Goal: Task Accomplishment & Management: Manage account settings

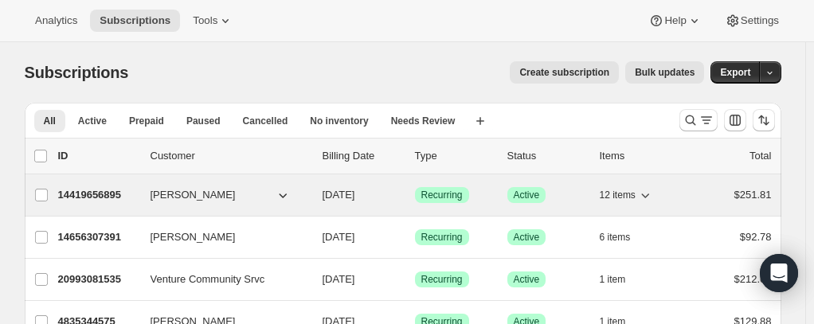
click at [200, 194] on span "[PERSON_NAME]" at bounding box center [193, 195] width 85 height 16
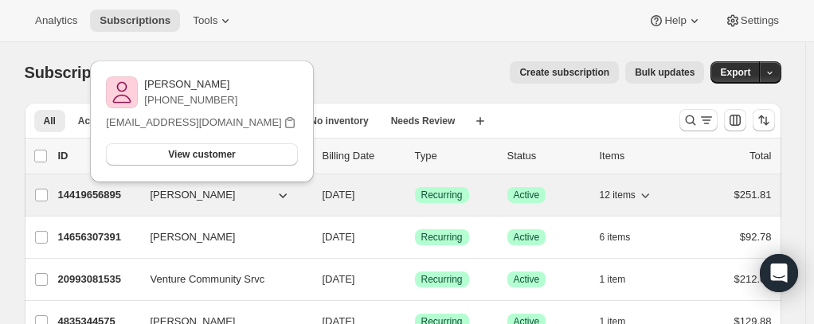
click at [72, 194] on p "14419656895" at bounding box center [98, 195] width 80 height 16
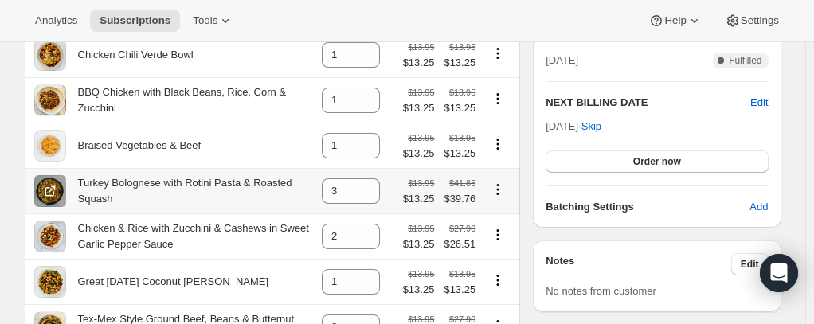
scroll to position [398, 0]
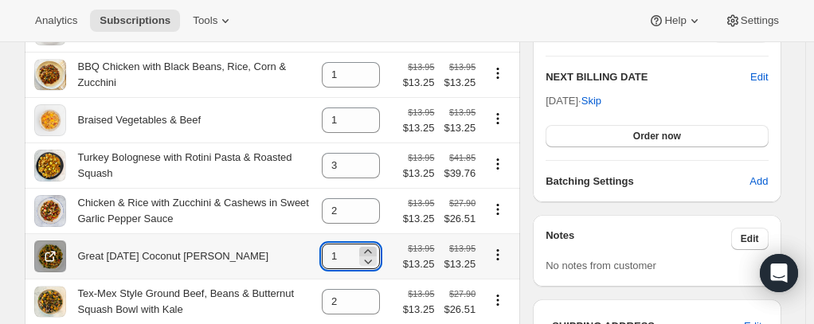
click at [375, 254] on icon at bounding box center [368, 252] width 16 height 16
type input "3"
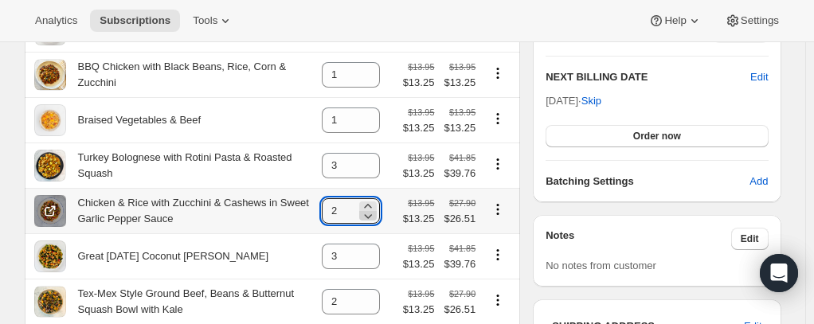
click at [374, 218] on icon at bounding box center [368, 216] width 16 height 16
type input "0"
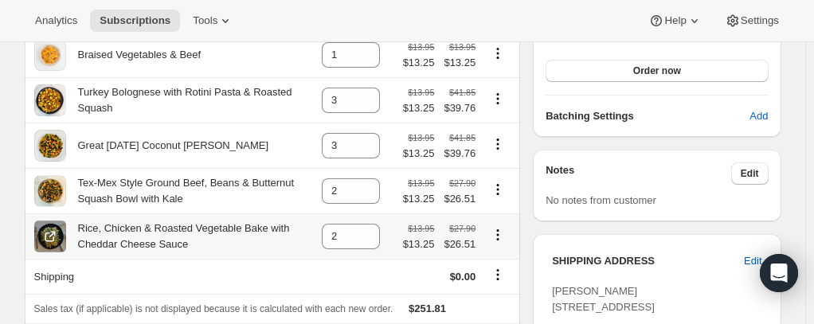
scroll to position [478, 0]
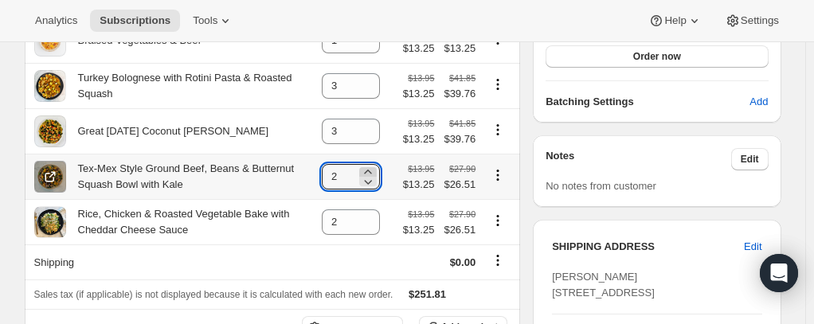
click at [371, 174] on icon at bounding box center [368, 172] width 16 height 16
type input "3"
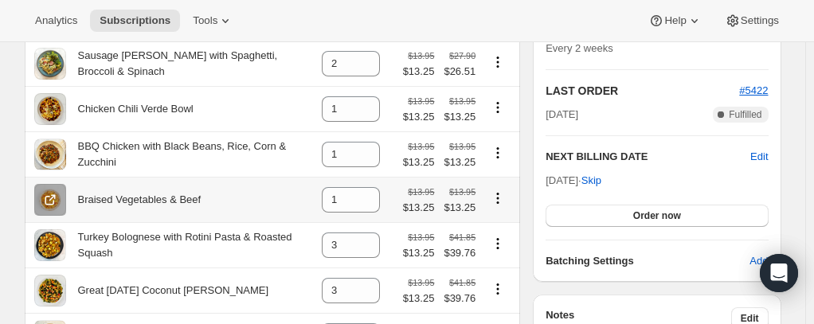
scroll to position [239, 0]
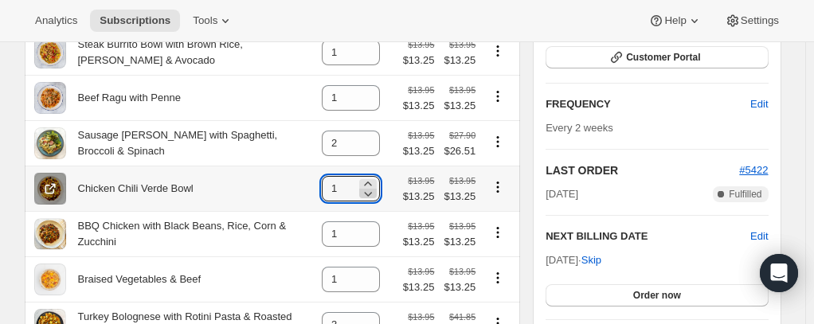
click at [373, 195] on icon at bounding box center [369, 194] width 8 height 5
type input "0"
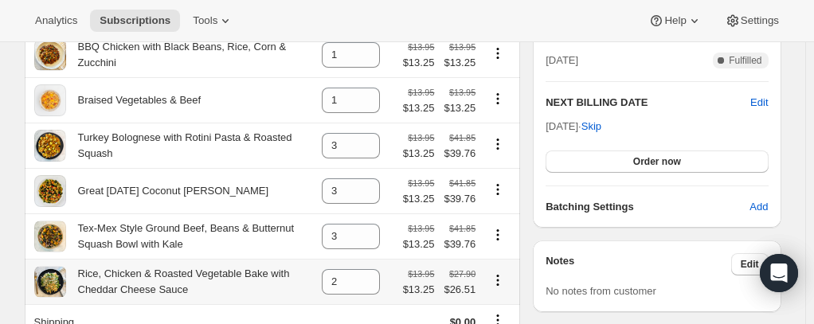
scroll to position [398, 0]
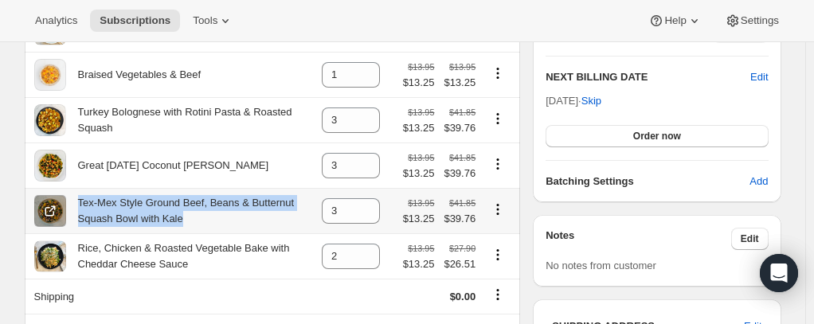
drag, startPoint x: 183, startPoint y: 223, endPoint x: 84, endPoint y: 208, distance: 100.7
click at [84, 208] on div "Tex-Mex Style Ground Beef, Beans & Butternut Squash Bowl with Kale" at bounding box center [189, 211] width 247 height 32
copy div "Tex-Mex Style Ground Beef, Beans & Butternut Squash Bowl with Kale"
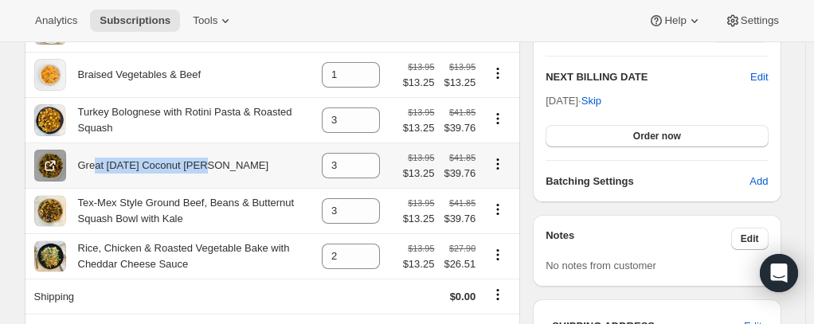
drag, startPoint x: 220, startPoint y: 170, endPoint x: 110, endPoint y: 172, distance: 109.9
click at [100, 165] on div "Great [DATE] Coconut [PERSON_NAME]" at bounding box center [173, 166] width 279 height 32
drag, startPoint x: 86, startPoint y: 167, endPoint x: 100, endPoint y: 166, distance: 14.4
click at [86, 166] on div "Great [DATE] Coconut [PERSON_NAME]" at bounding box center [167, 166] width 203 height 16
drag, startPoint x: 225, startPoint y: 166, endPoint x: 80, endPoint y: 175, distance: 144.4
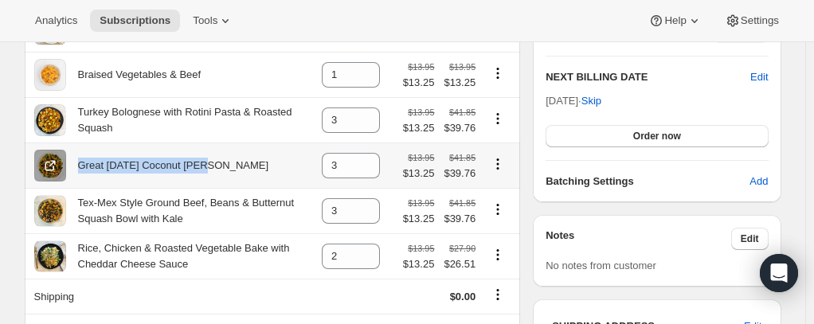
click at [80, 175] on div "Great [DATE] Coconut [PERSON_NAME]" at bounding box center [173, 166] width 279 height 32
copy div "Great [DATE] Coconut [PERSON_NAME]"
drag, startPoint x: 480, startPoint y: 284, endPoint x: 620, endPoint y: 236, distance: 147.4
click at [496, 276] on tbody "Sausage, Chicken & Vegetable Stir Fry with Noodles & Teriyaki Sauce 2 $13.95 $1…" at bounding box center [273, 103] width 496 height 555
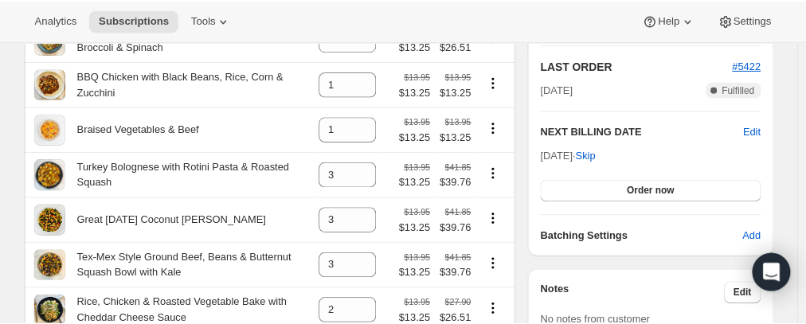
scroll to position [319, 0]
